Goal: Entertainment & Leisure: Browse casually

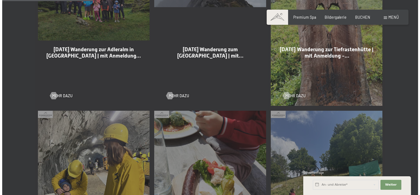
scroll to position [358, 0]
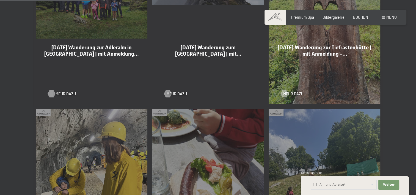
click at [61, 95] on span "Mehr dazu" at bounding box center [66, 94] width 20 height 6
click at [384, 18] on span at bounding box center [383, 18] width 3 height 2
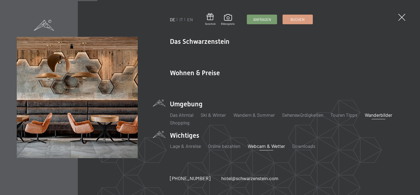
click at [256, 144] on link "Webcam & Wetter" at bounding box center [266, 146] width 37 height 6
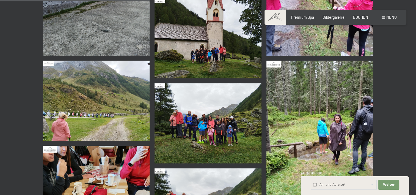
scroll to position [495, 0]
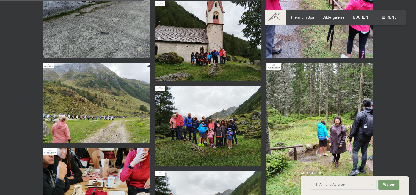
click at [96, 92] on img at bounding box center [96, 103] width 107 height 80
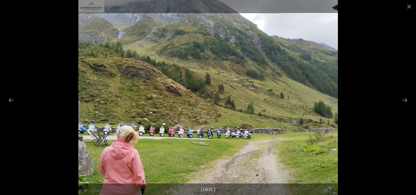
scroll to position [550, 0]
click at [10, 100] on button "Previous slide" at bounding box center [12, 100] width 12 height 11
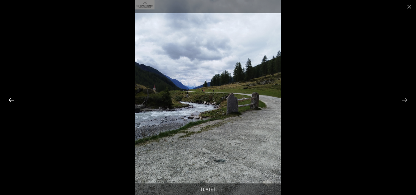
click at [10, 100] on button "Previous slide" at bounding box center [12, 100] width 12 height 11
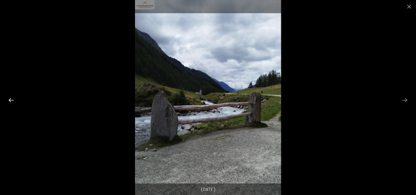
click at [10, 100] on button "Previous slide" at bounding box center [12, 100] width 12 height 11
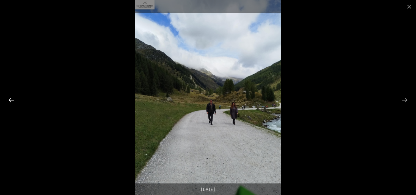
click at [10, 100] on button "Previous slide" at bounding box center [12, 100] width 12 height 11
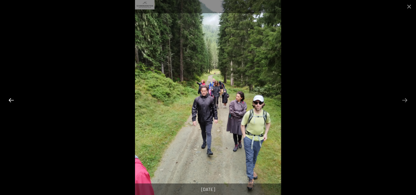
click at [10, 100] on button "Previous slide" at bounding box center [12, 100] width 12 height 11
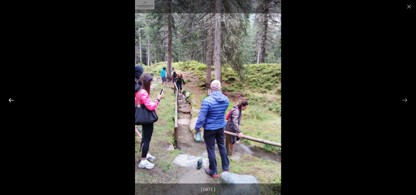
click at [10, 100] on button "Previous slide" at bounding box center [12, 100] width 12 height 11
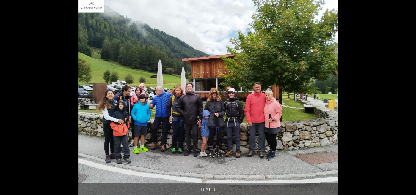
click at [10, 100] on button "Previous slide" at bounding box center [9, 100] width 12 height 11
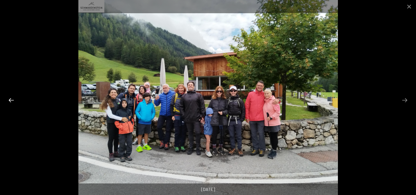
click at [10, 100] on button "Previous slide" at bounding box center [12, 100] width 12 height 11
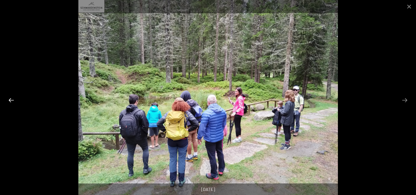
click at [10, 100] on button "Previous slide" at bounding box center [12, 100] width 12 height 11
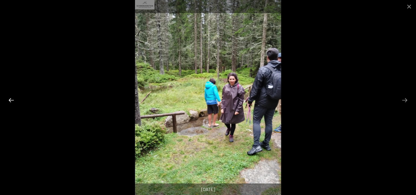
click at [10, 100] on button "Previous slide" at bounding box center [12, 100] width 12 height 11
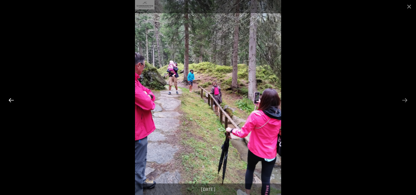
click at [10, 100] on button "Previous slide" at bounding box center [12, 100] width 12 height 11
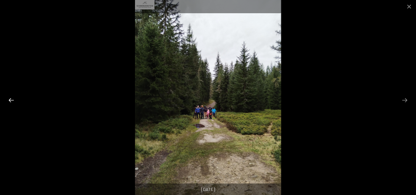
click at [10, 100] on button "Previous slide" at bounding box center [12, 100] width 12 height 11
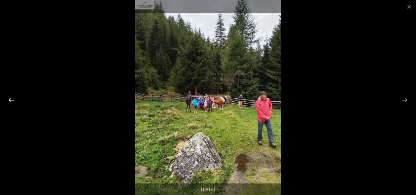
click at [10, 100] on button "Previous slide" at bounding box center [12, 100] width 12 height 11
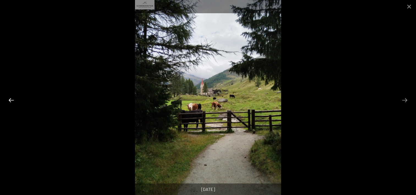
click at [10, 100] on button "Previous slide" at bounding box center [12, 100] width 12 height 11
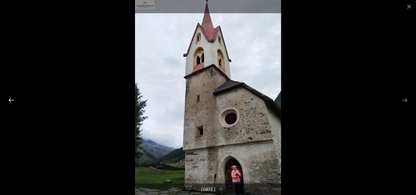
click at [10, 100] on button "Previous slide" at bounding box center [12, 100] width 12 height 11
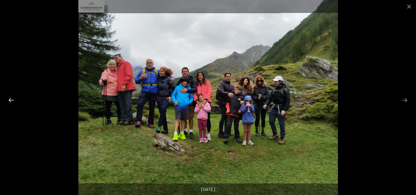
click at [10, 100] on button "Previous slide" at bounding box center [12, 100] width 12 height 11
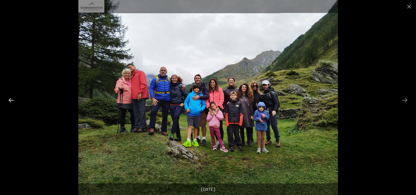
click at [10, 100] on button "Previous slide" at bounding box center [12, 100] width 12 height 11
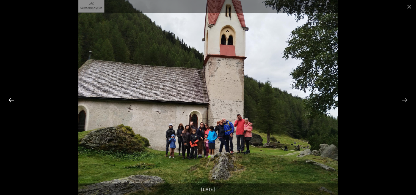
click at [10, 100] on button "Previous slide" at bounding box center [12, 100] width 12 height 11
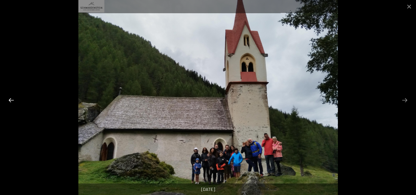
click at [10, 100] on button "Previous slide" at bounding box center [12, 100] width 12 height 11
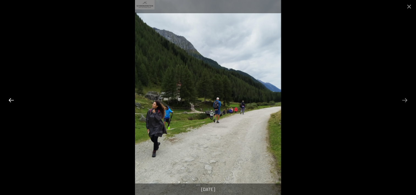
click at [10, 100] on button "Previous slide" at bounding box center [12, 100] width 12 height 11
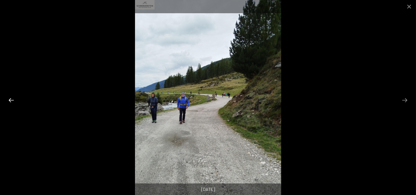
click at [10, 100] on button "Previous slide" at bounding box center [12, 100] width 12 height 11
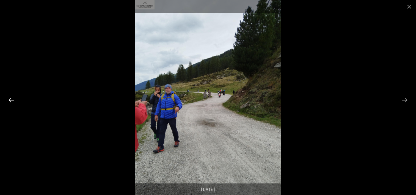
click at [10, 100] on button "Previous slide" at bounding box center [12, 100] width 12 height 11
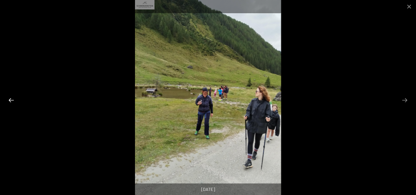
click at [10, 100] on button "Previous slide" at bounding box center [12, 100] width 12 height 11
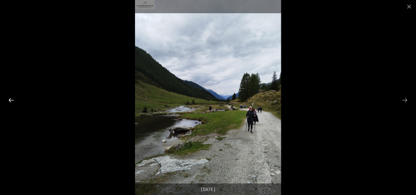
click at [10, 100] on button "Previous slide" at bounding box center [12, 100] width 12 height 11
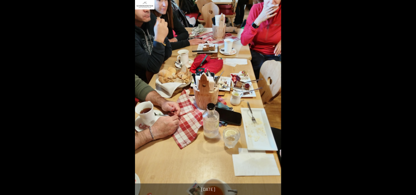
click at [10, 100] on button "Previous slide" at bounding box center [9, 100] width 12 height 11
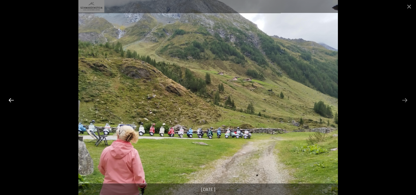
click at [10, 100] on button "Previous slide" at bounding box center [12, 100] width 12 height 11
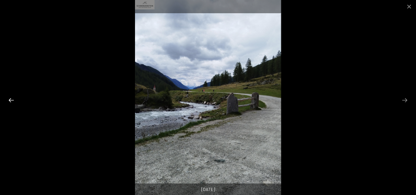
click at [10, 100] on button "Previous slide" at bounding box center [12, 100] width 12 height 11
click at [410, 4] on button "Close gallery" at bounding box center [409, 6] width 14 height 13
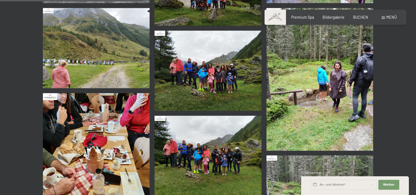
scroll to position [495, 0]
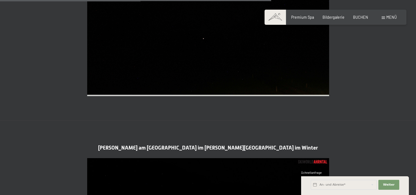
scroll to position [1210, 0]
